Goal: Task Accomplishment & Management: Manage account settings

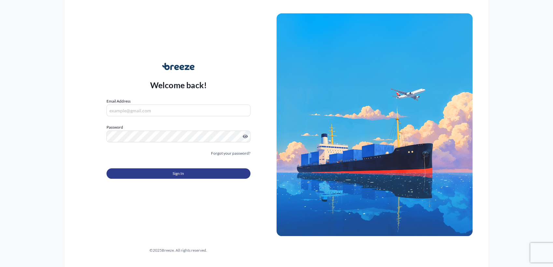
type input "[PERSON_NAME][EMAIL_ADDRESS][DOMAIN_NAME]"
click at [193, 178] on button "Sign In" at bounding box center [178, 173] width 144 height 10
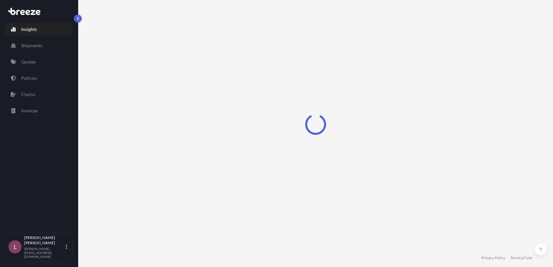
select select "2025"
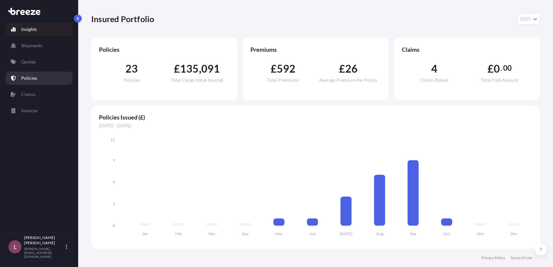
click at [38, 83] on link "Policies" at bounding box center [39, 78] width 67 height 13
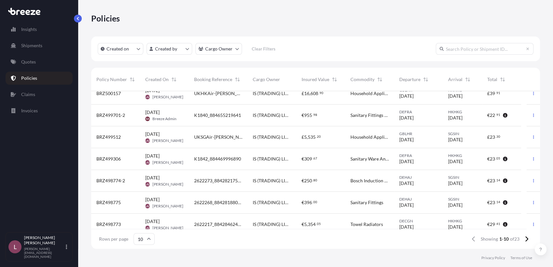
scroll to position [29, 0]
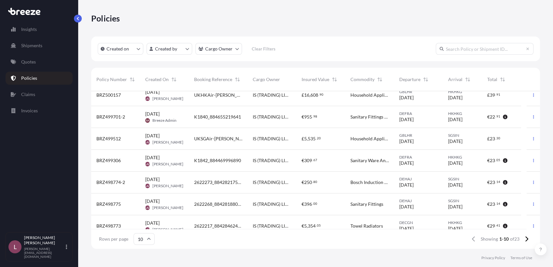
click at [279, 30] on div "Policies" at bounding box center [315, 18] width 449 height 36
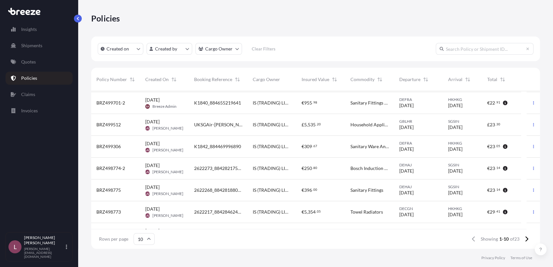
scroll to position [43, 0]
click at [34, 94] on p "Claims" at bounding box center [28, 94] width 14 height 7
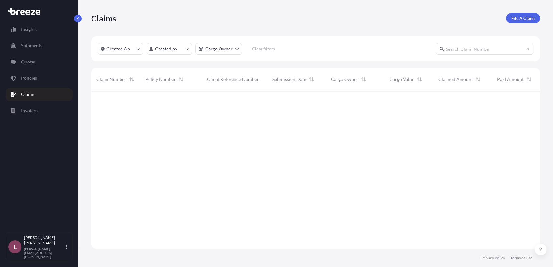
scroll to position [156, 443]
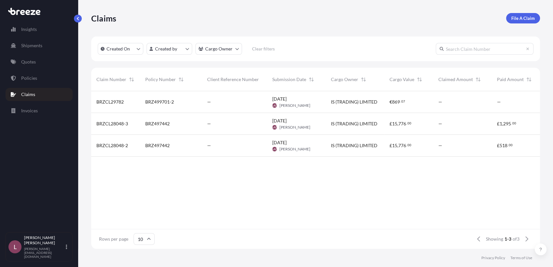
click at [173, 103] on span "BRZ499701-2" at bounding box center [159, 102] width 29 height 7
